Goal: Information Seeking & Learning: Learn about a topic

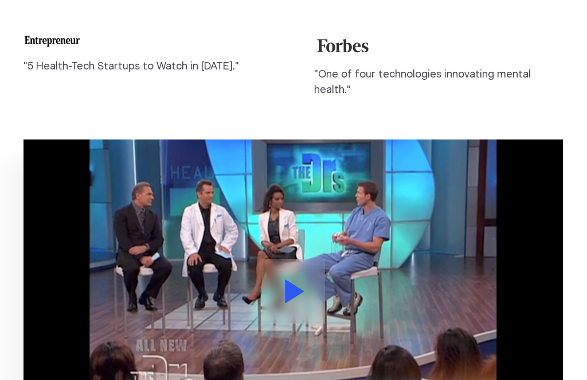
scroll to position [2427, 0]
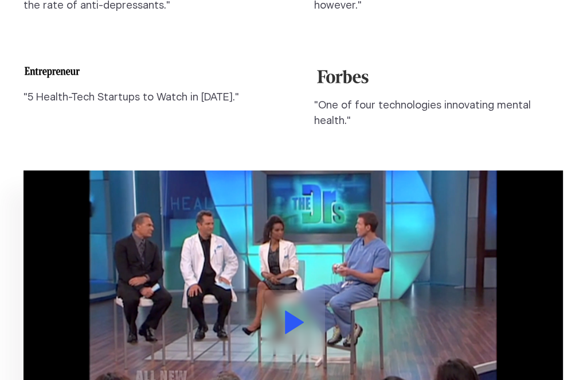
click at [298, 310] on icon at bounding box center [295, 322] width 20 height 24
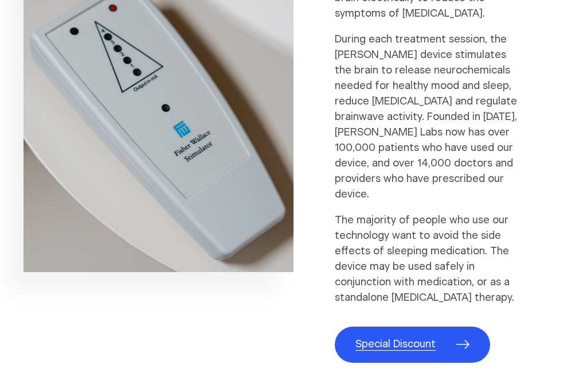
scroll to position [589, 0]
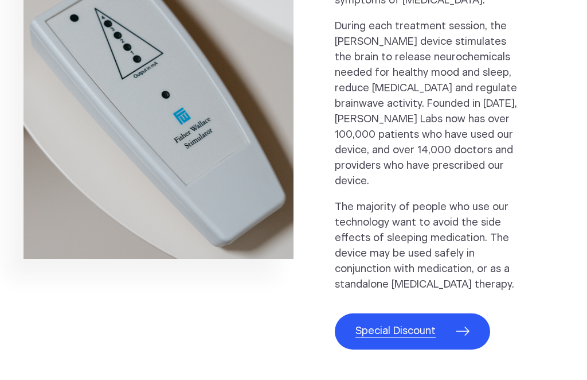
click at [418, 323] on span "Special Discount" at bounding box center [396, 330] width 80 height 15
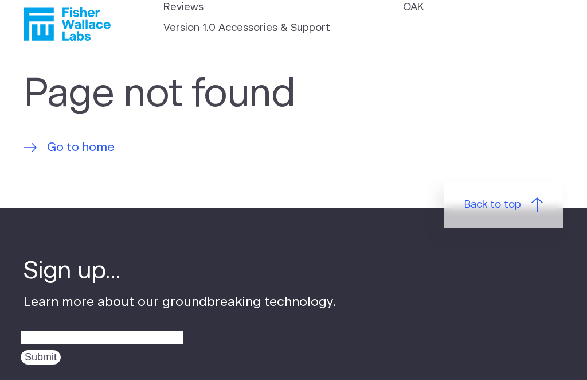
scroll to position [24, 0]
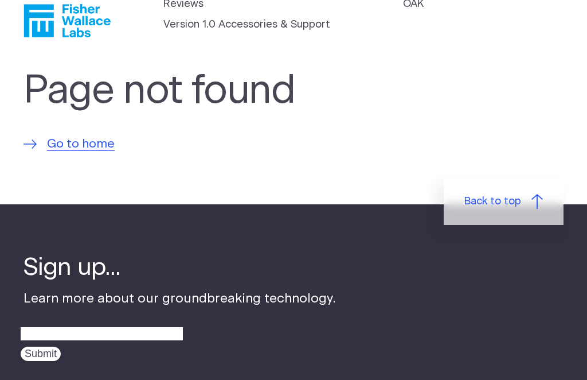
click at [81, 145] on span "Go to home" at bounding box center [81, 144] width 68 height 18
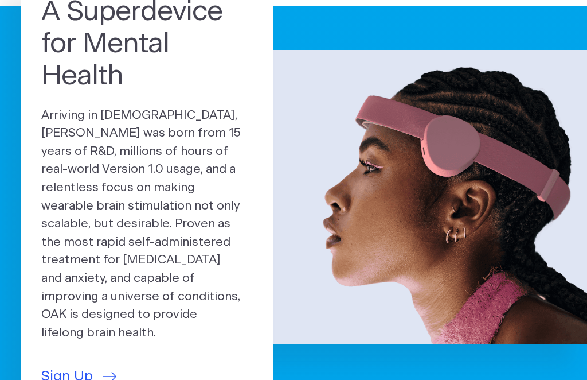
scroll to position [108, 0]
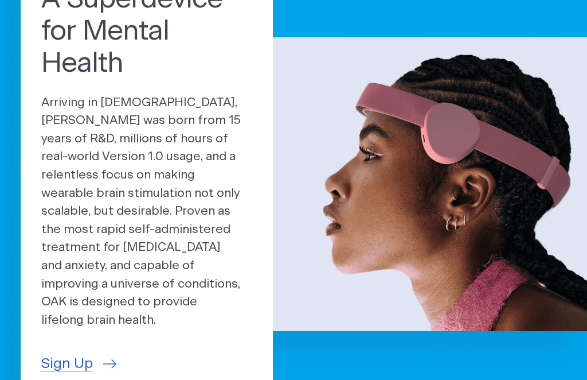
click at [227, 305] on p "Arriving in [DEMOGRAPHIC_DATA], [PERSON_NAME] was born from 15 years of R&D, mi…" at bounding box center [146, 212] width 211 height 236
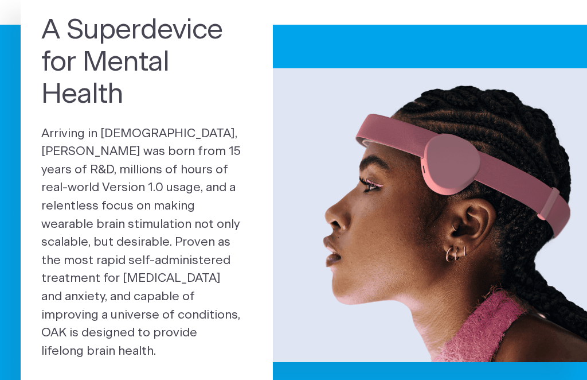
scroll to position [0, 0]
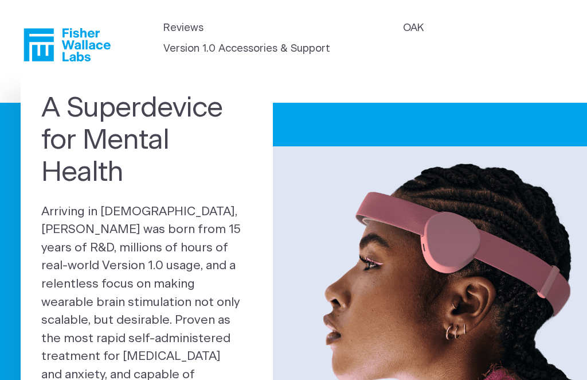
click at [419, 26] on link "OAK" at bounding box center [413, 28] width 21 height 15
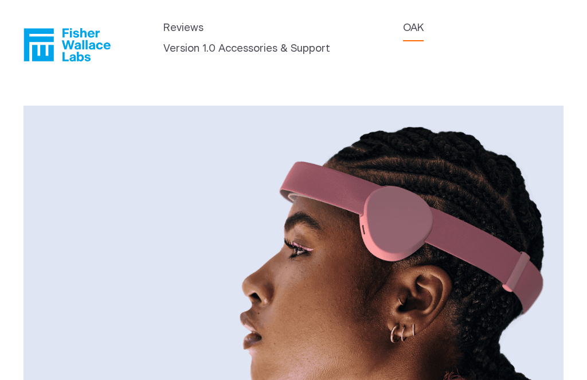
click at [80, 42] on icon "Fisher Wallace" at bounding box center [67, 44] width 87 height 33
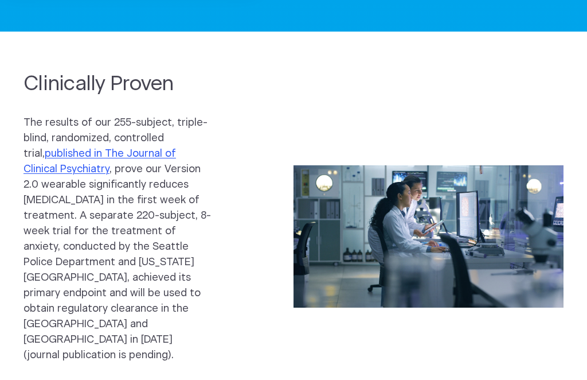
scroll to position [535, 0]
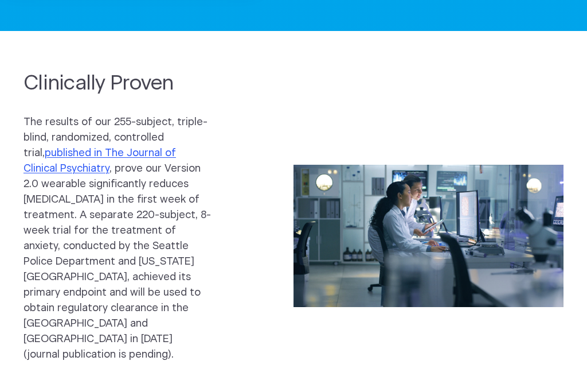
click at [81, 148] on link "published in The Journal of Clinical Psychiatry" at bounding box center [100, 161] width 153 height 26
